Goal: Find specific page/section: Find specific page/section

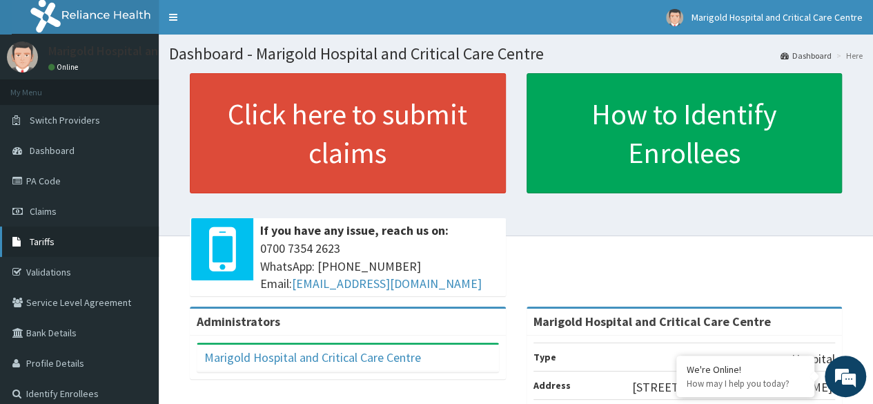
click at [45, 241] on span "Tariffs" at bounding box center [42, 241] width 25 height 12
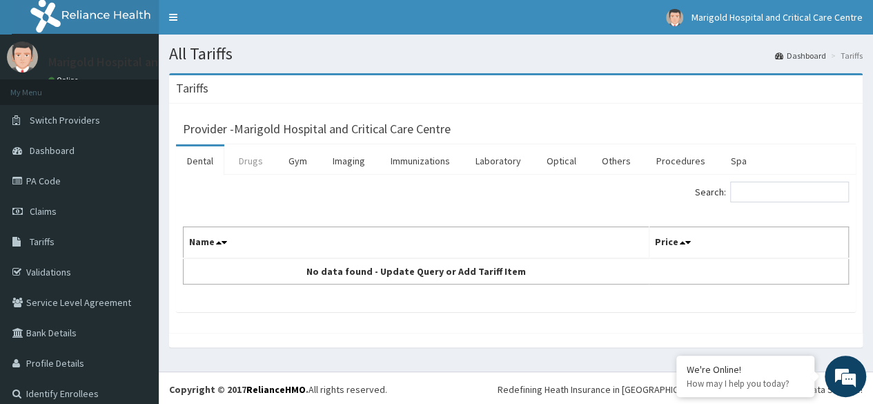
click at [251, 157] on link "Drugs" at bounding box center [251, 160] width 46 height 29
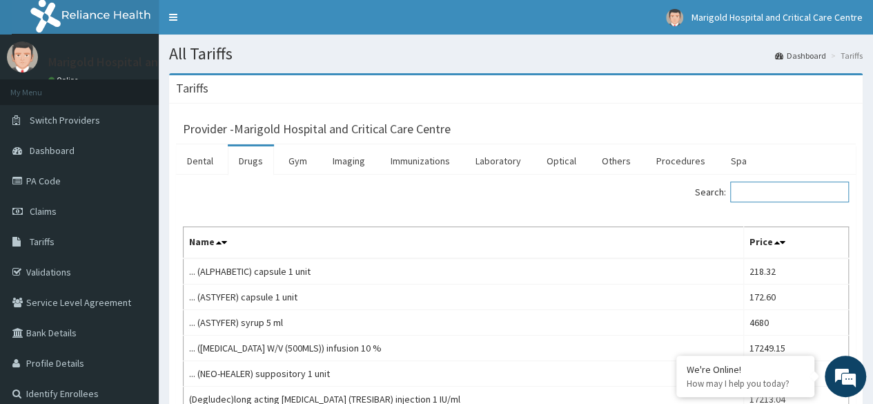
click at [772, 190] on input "Search:" at bounding box center [789, 191] width 119 height 21
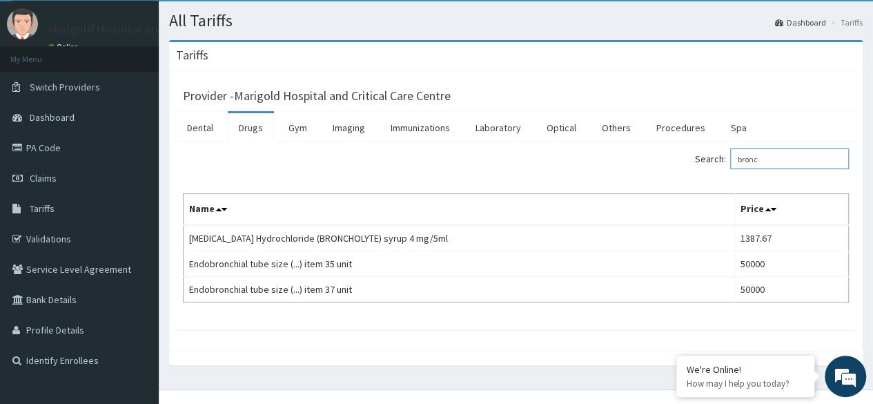
scroll to position [52, 0]
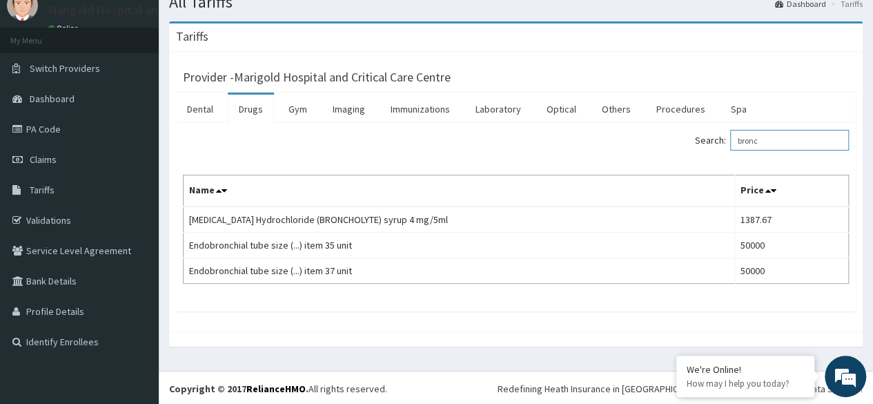
type input "bronc"
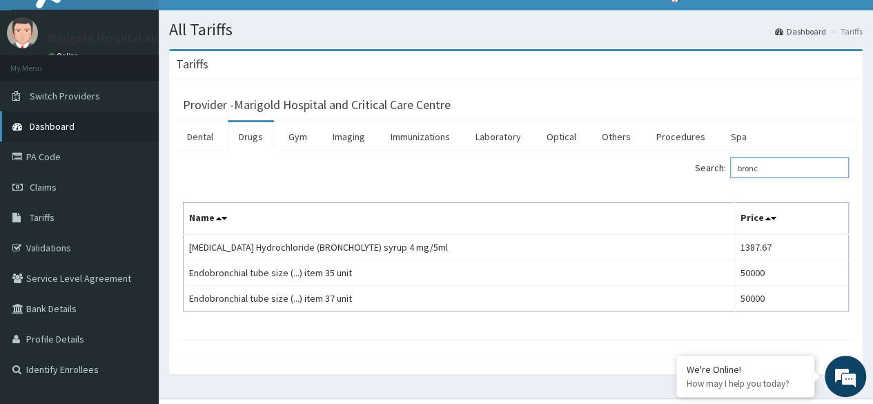
scroll to position [0, 0]
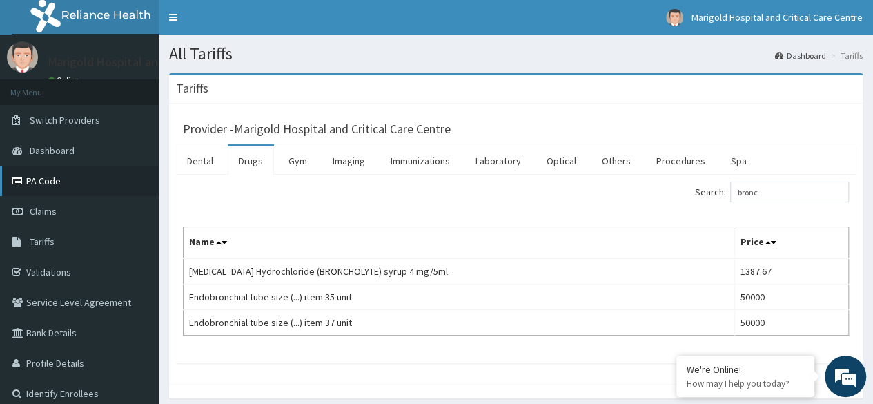
click at [43, 181] on link "PA Code" at bounding box center [79, 181] width 159 height 30
